Goal: Task Accomplishment & Management: Manage account settings

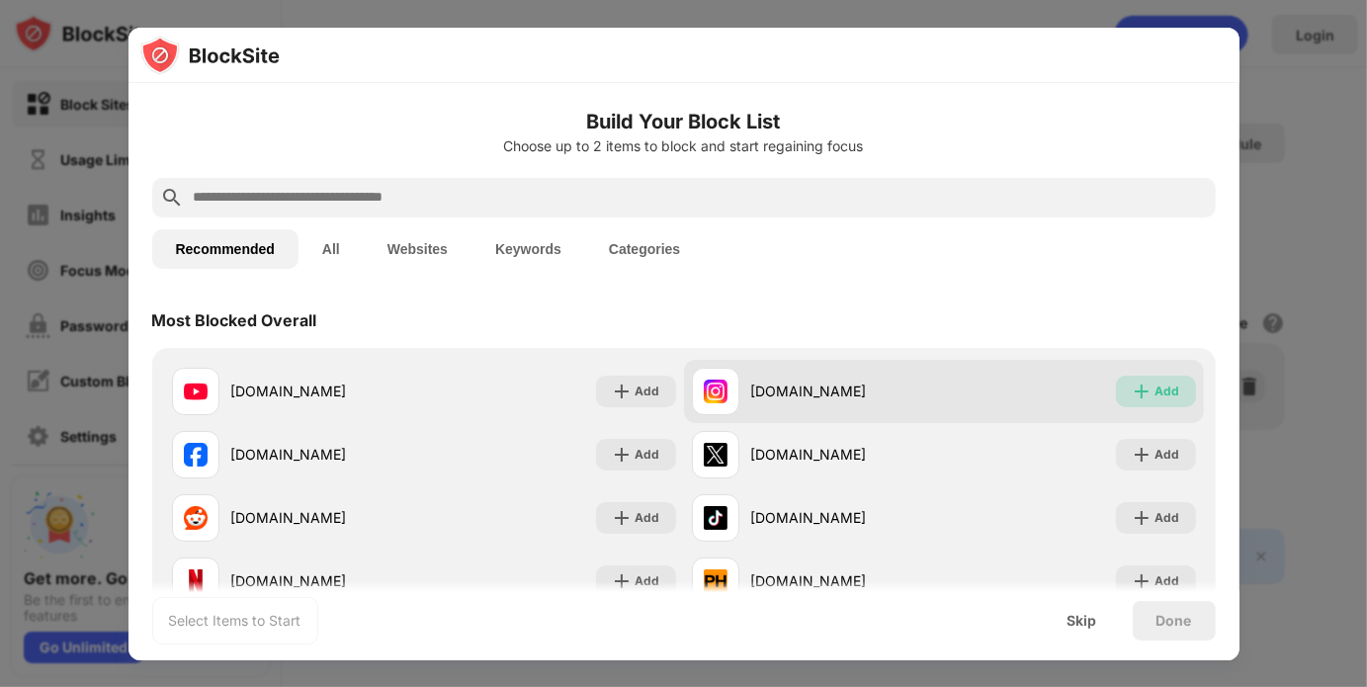
click at [1134, 385] on img at bounding box center [1142, 392] width 20 height 20
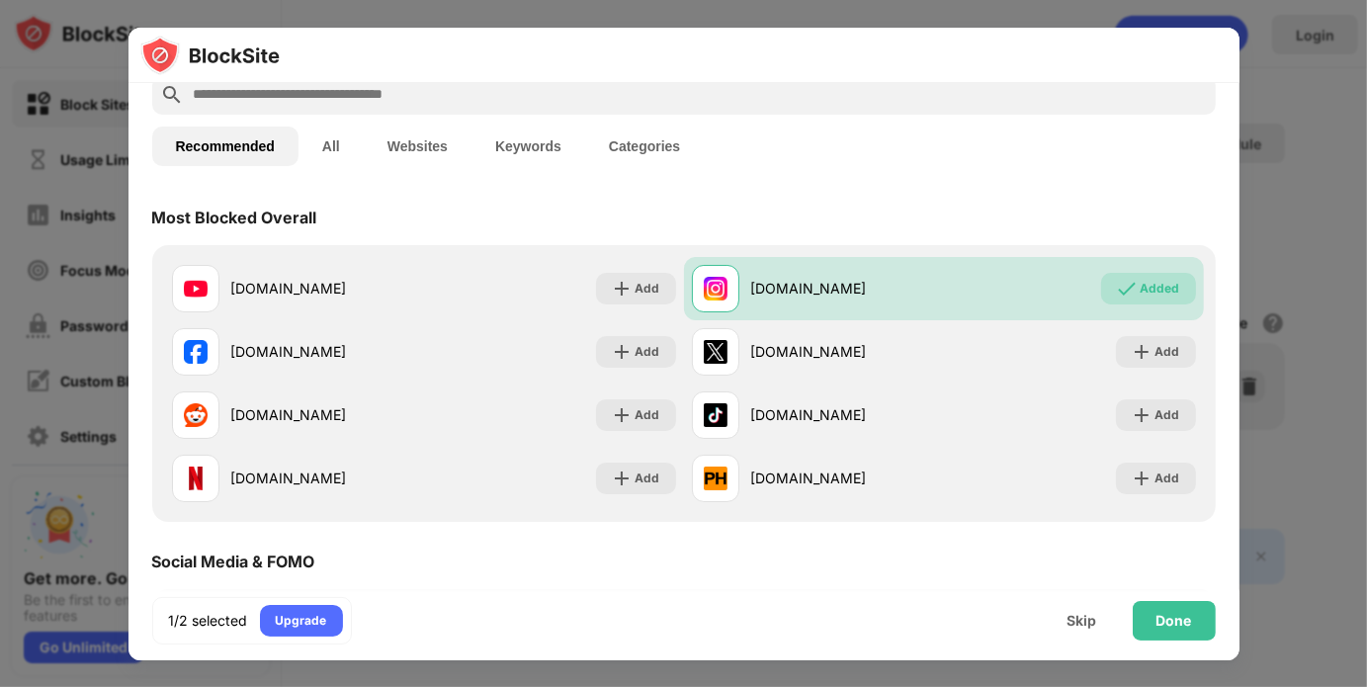
scroll to position [105, 0]
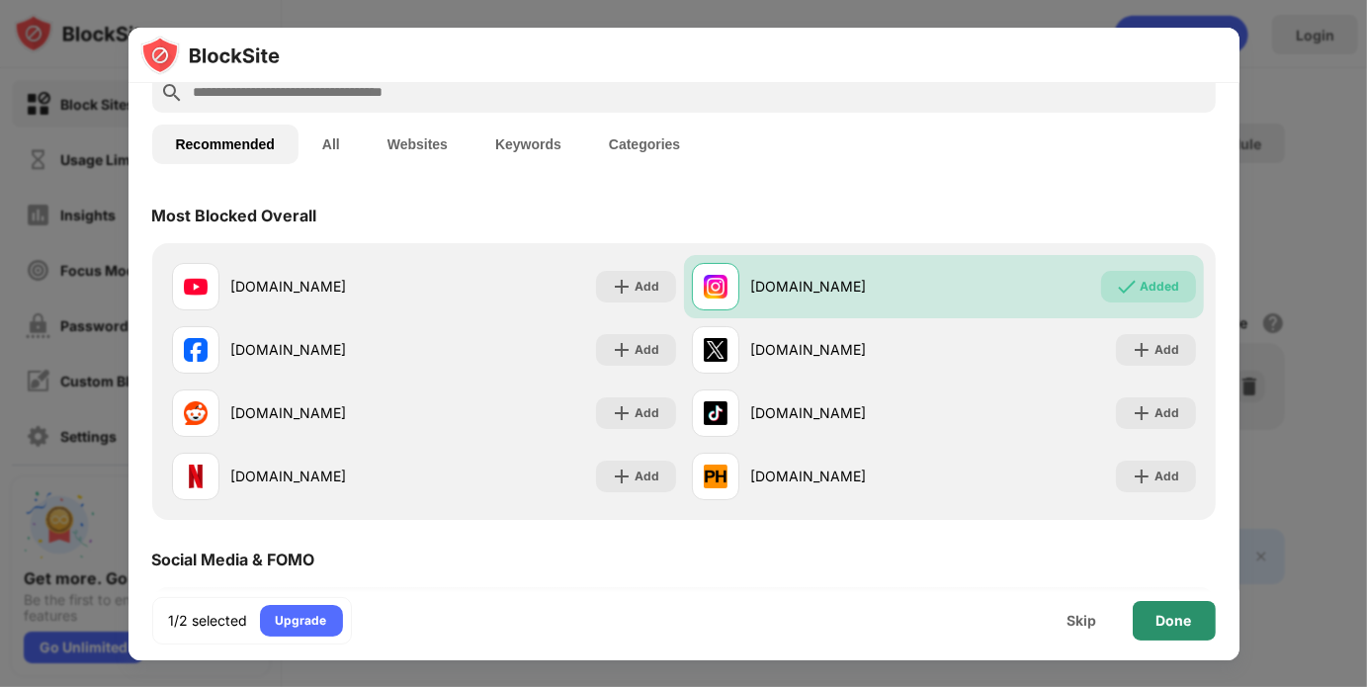
click at [1164, 626] on div "Done" at bounding box center [1175, 621] width 36 height 16
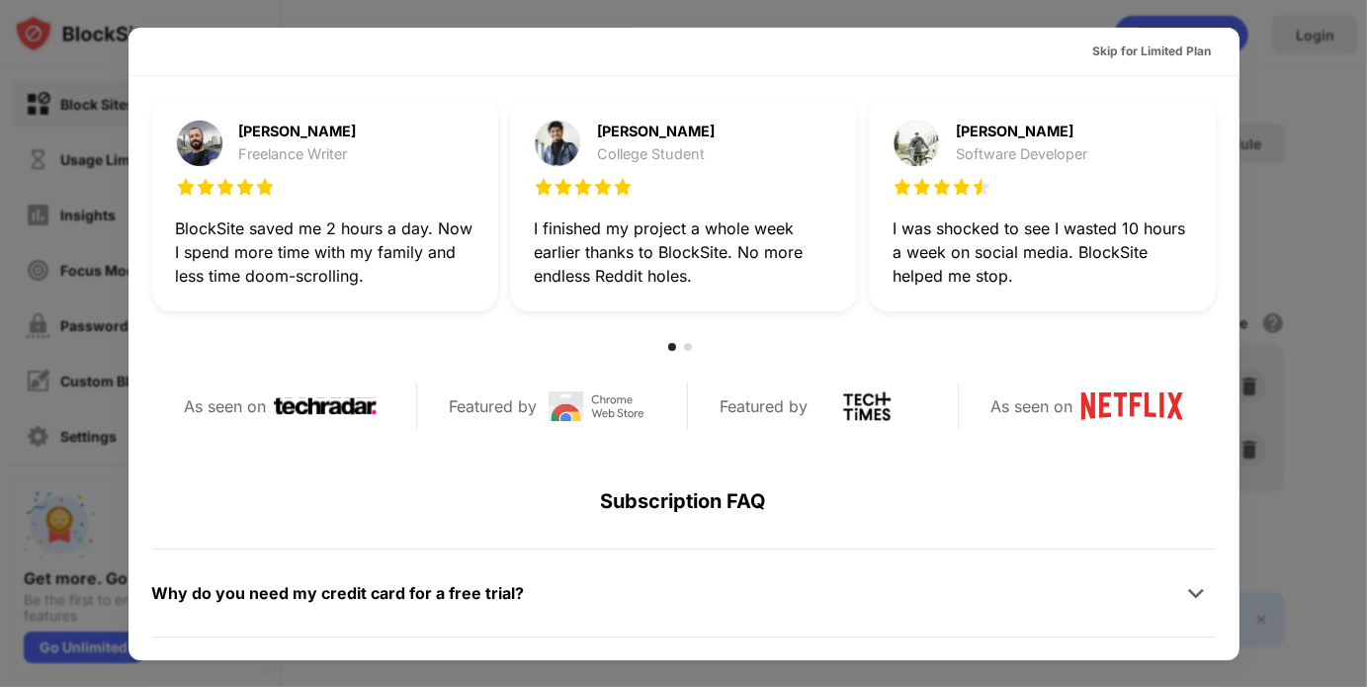
scroll to position [963, 0]
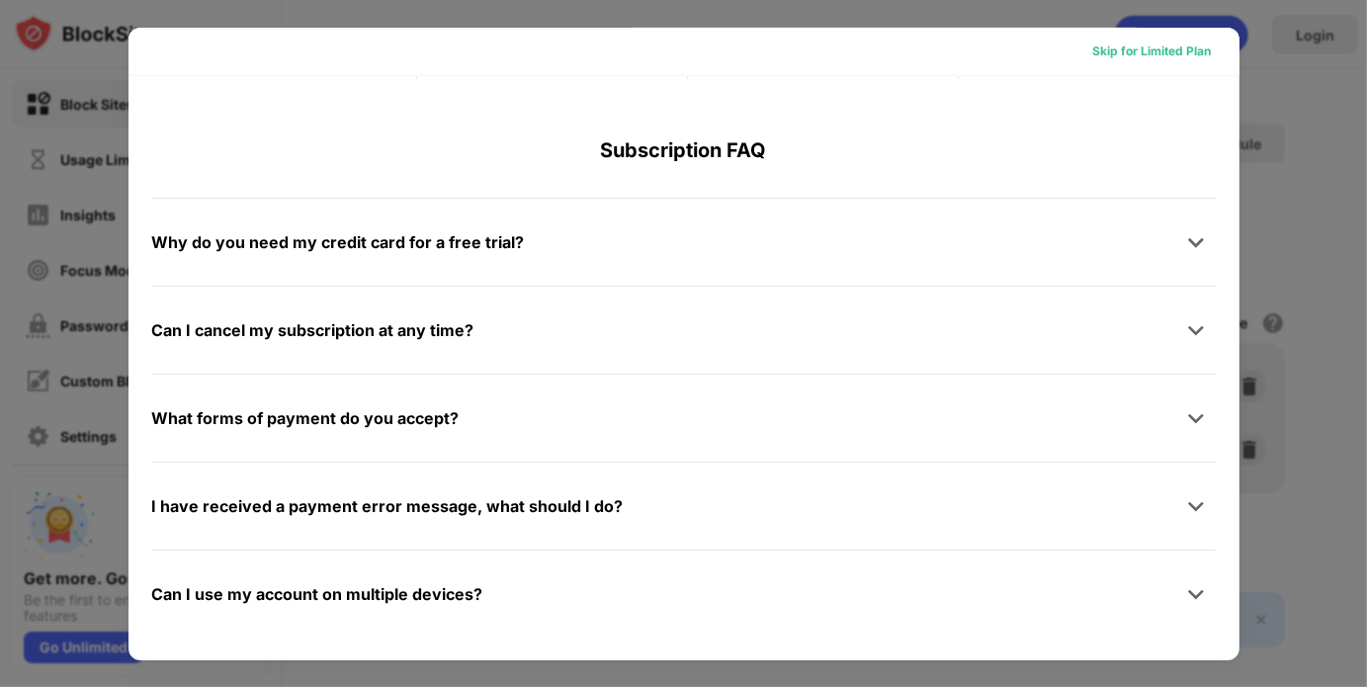
click at [1156, 41] on div "Skip for Limited Plan" at bounding box center [1153, 52] width 150 height 32
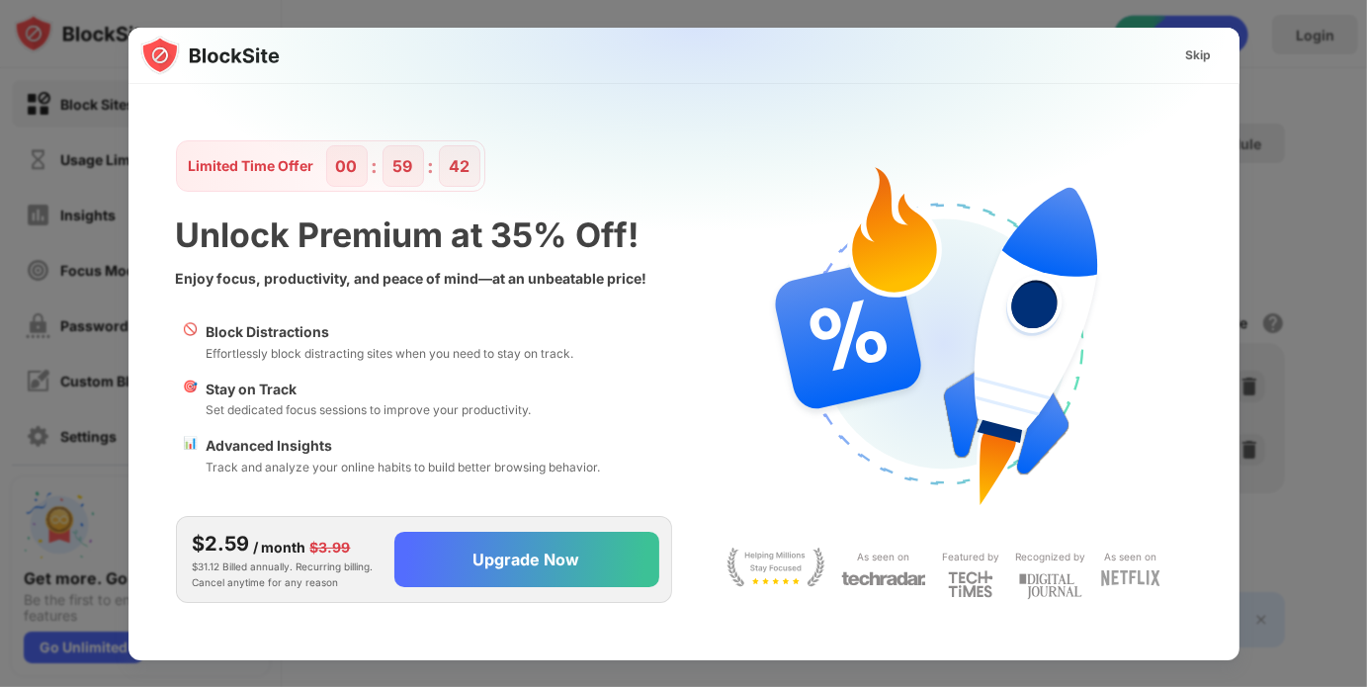
scroll to position [0, 0]
click at [1216, 51] on div "Skip" at bounding box center [1199, 56] width 57 height 32
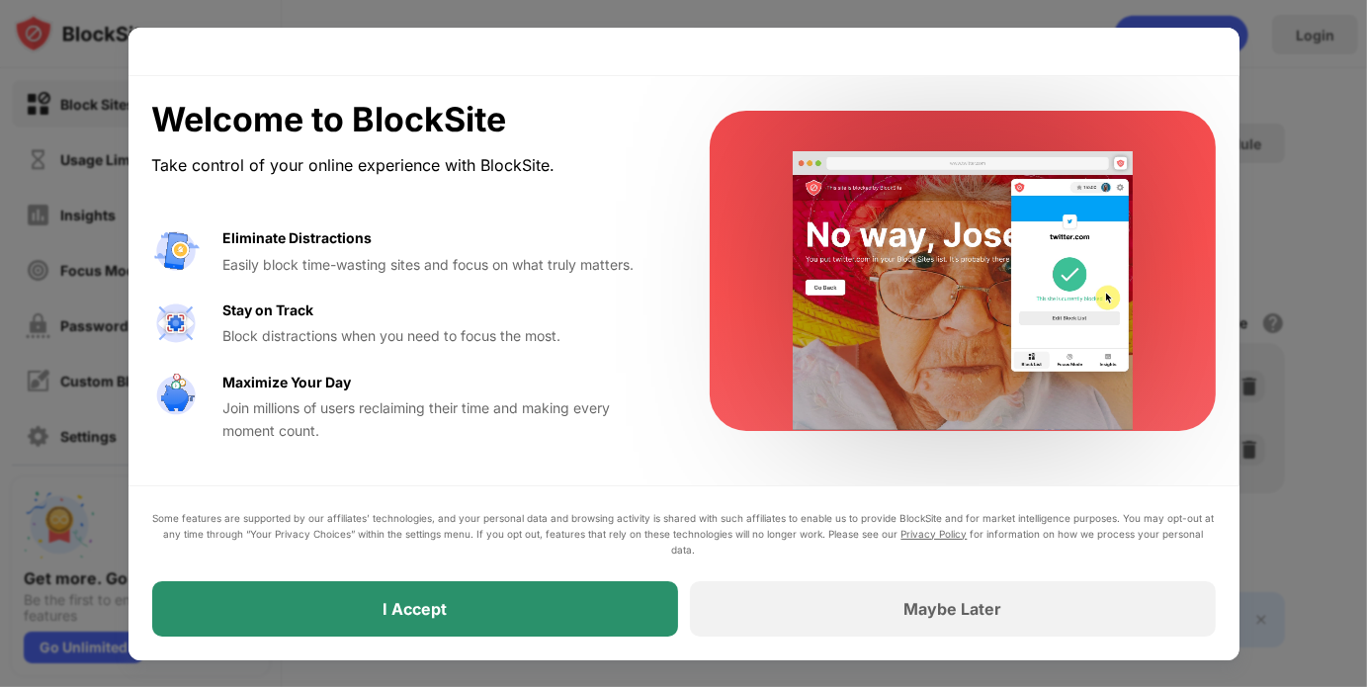
click at [396, 614] on div "I Accept" at bounding box center [415, 609] width 64 height 20
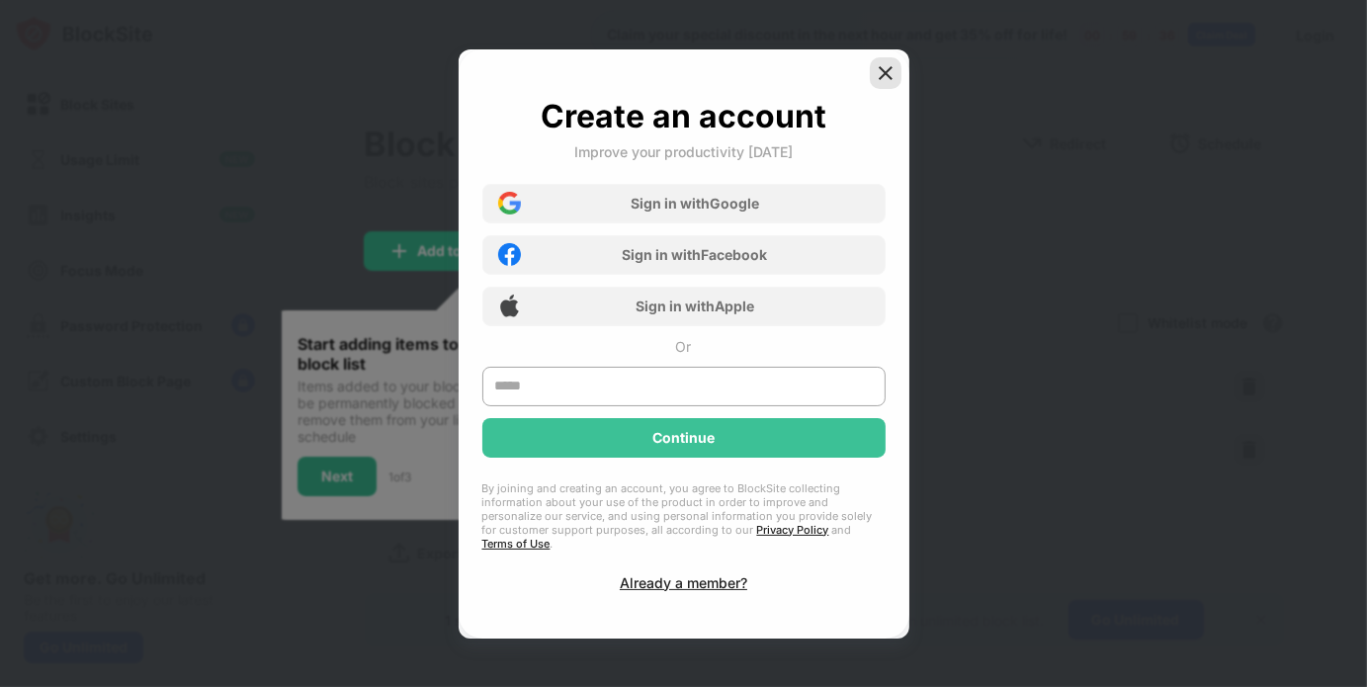
click at [892, 76] on img at bounding box center [886, 73] width 20 height 20
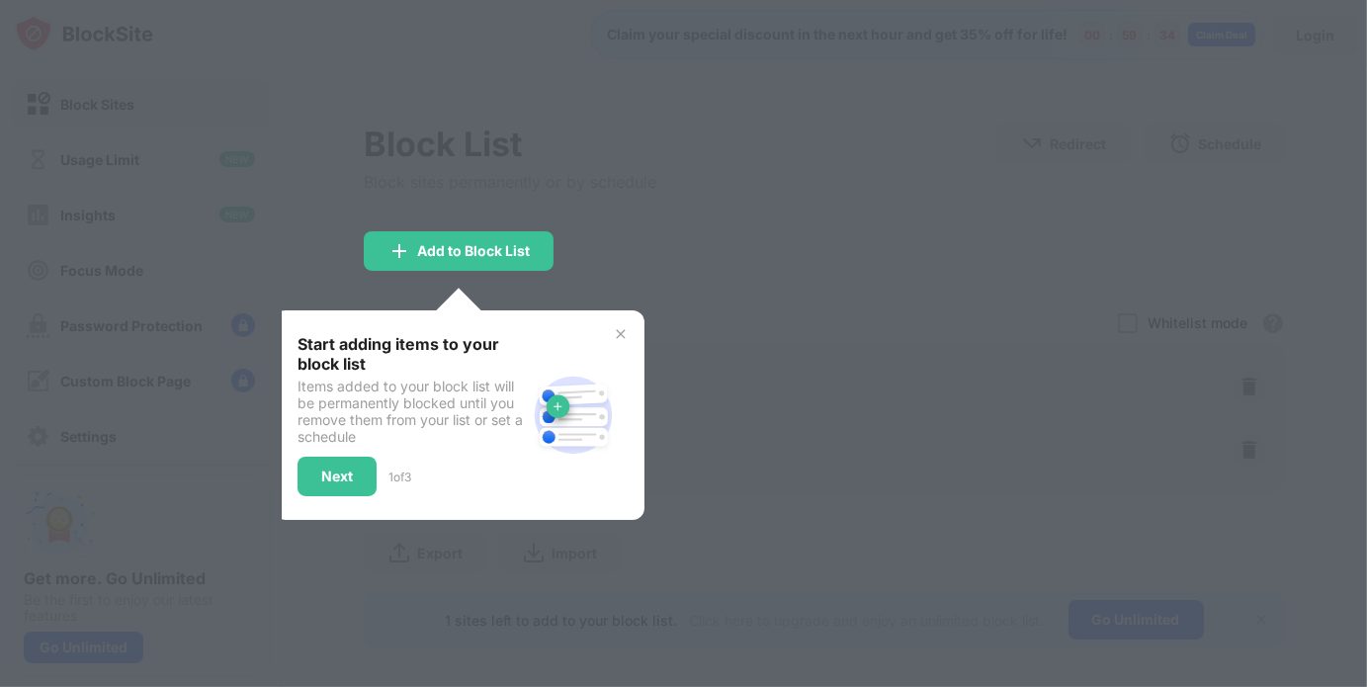
click at [611, 336] on div "Start adding items to your block list Items added to your block list will be pe…" at bounding box center [459, 415] width 323 height 162
click at [617, 332] on img at bounding box center [621, 334] width 16 height 16
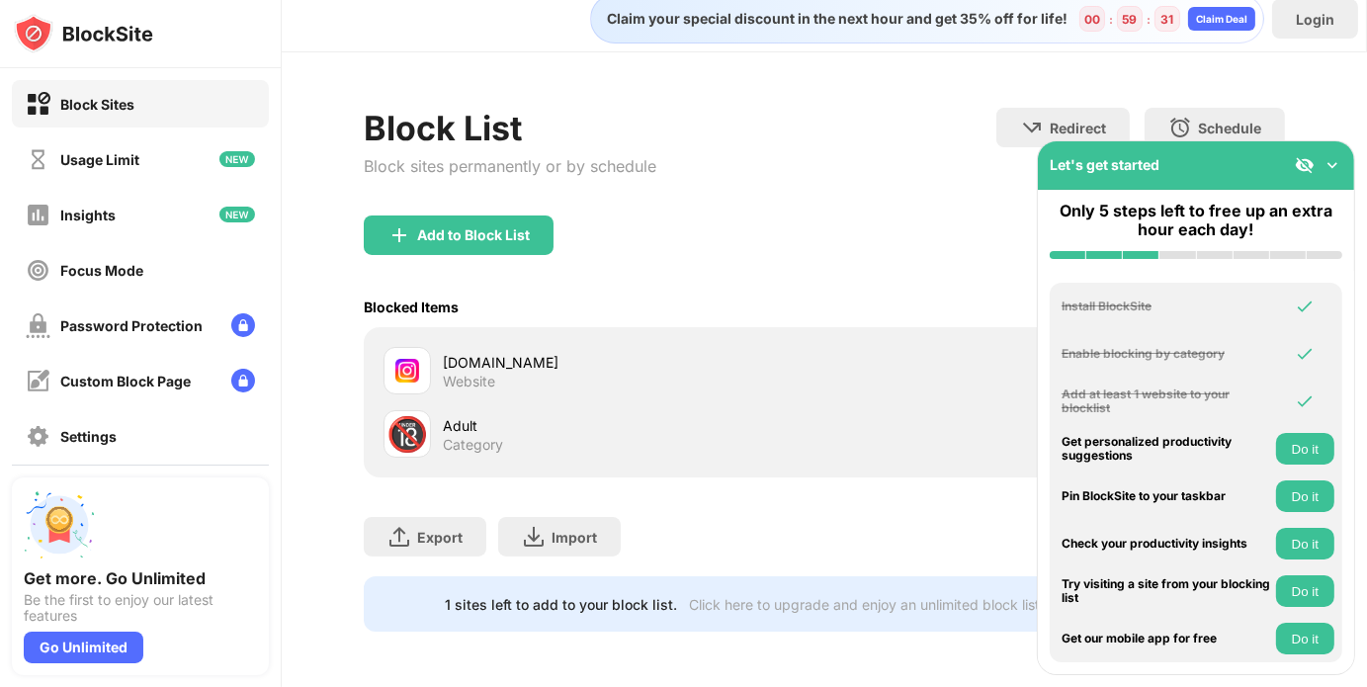
scroll to position [30, 0]
click at [1331, 158] on img at bounding box center [1333, 165] width 20 height 20
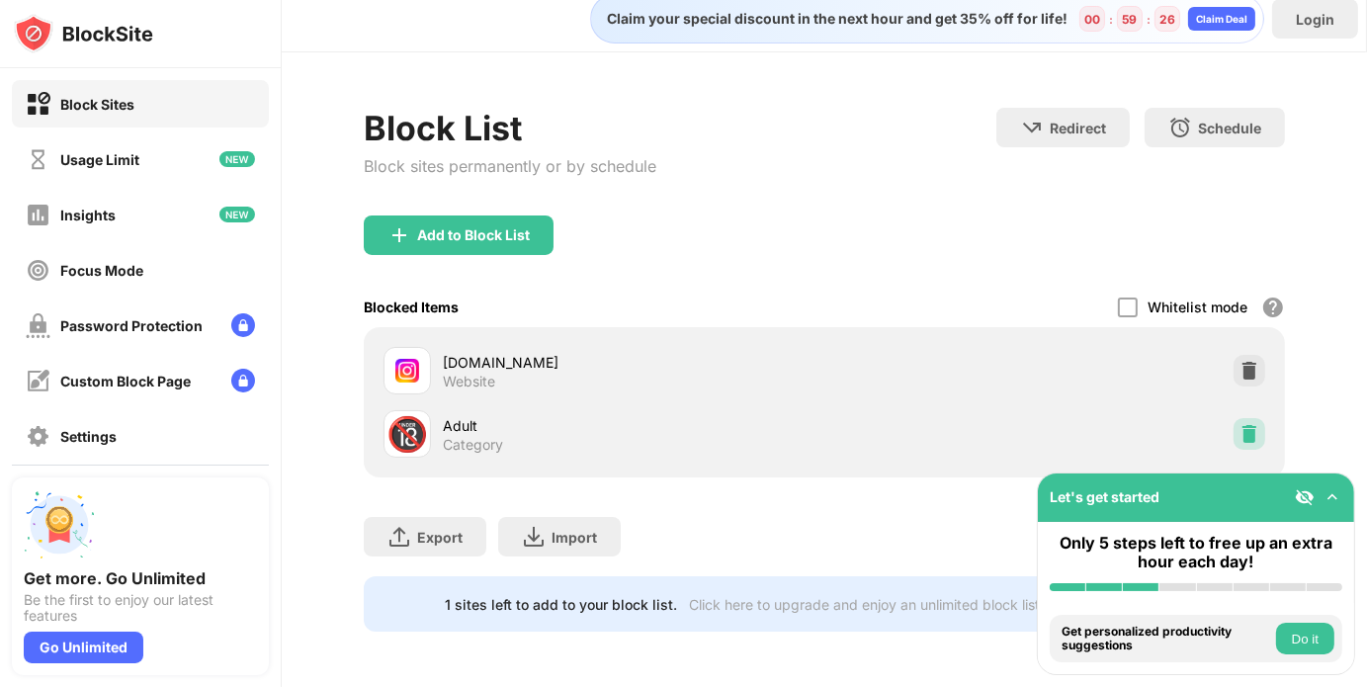
click at [1240, 424] on img at bounding box center [1250, 434] width 20 height 20
